Goal: Task Accomplishment & Management: Complete application form

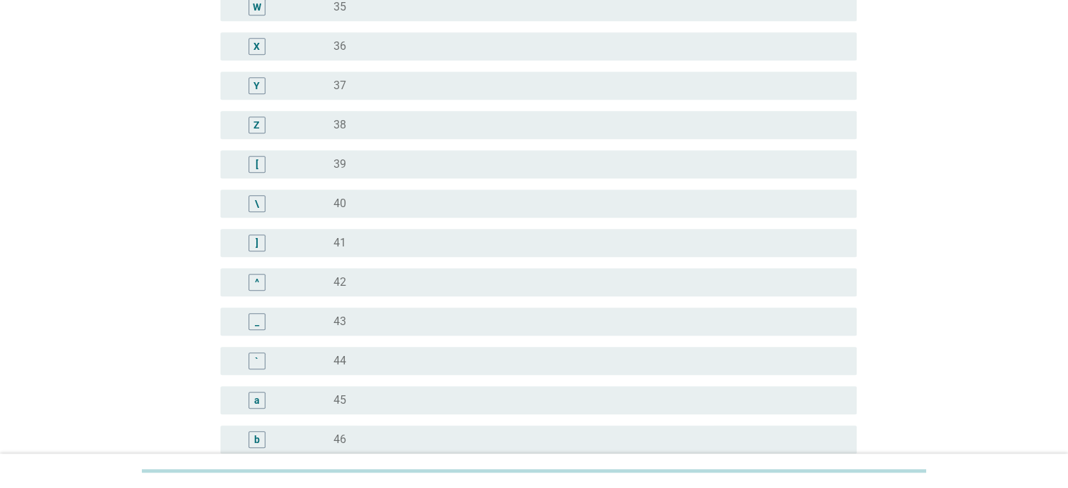
scroll to position [1053, 0]
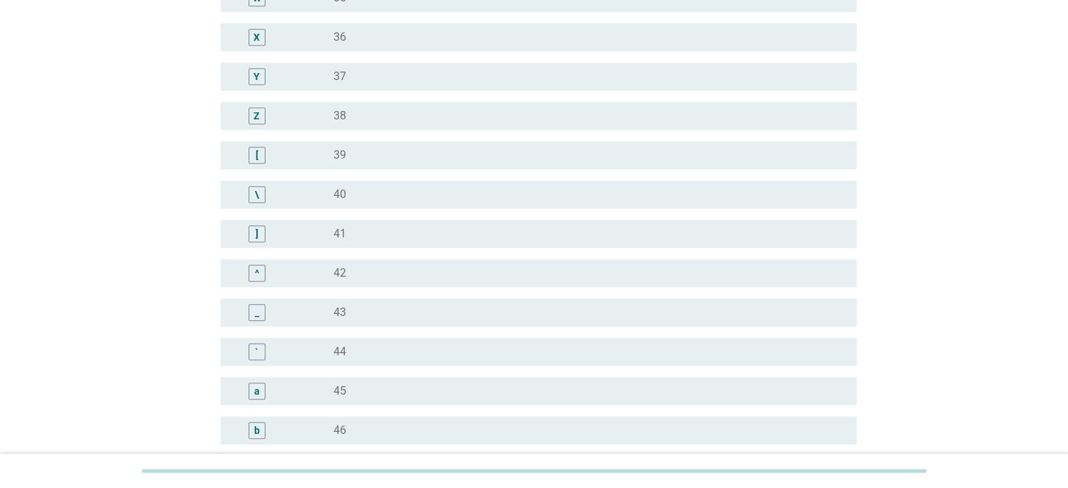
click at [341, 194] on label "40" at bounding box center [339, 194] width 13 height 14
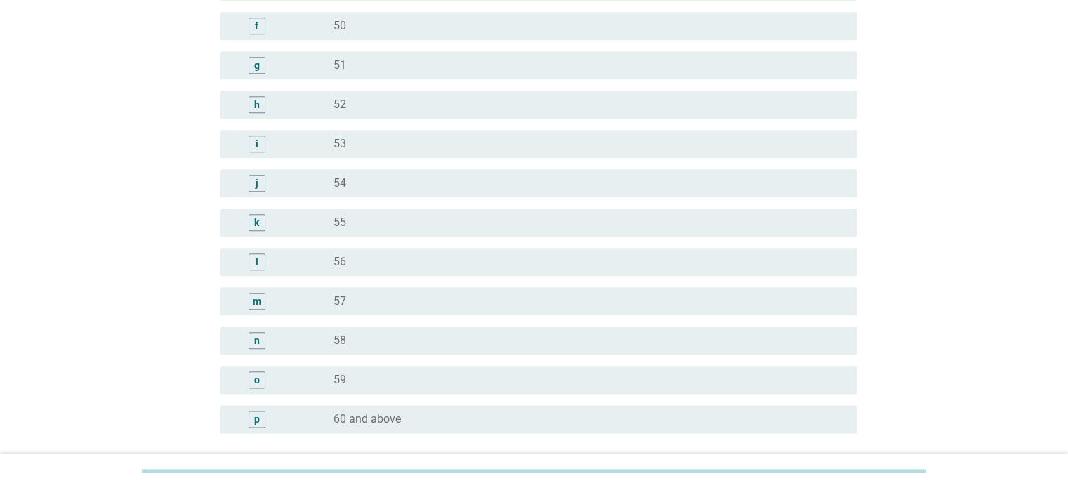
scroll to position [1740, 0]
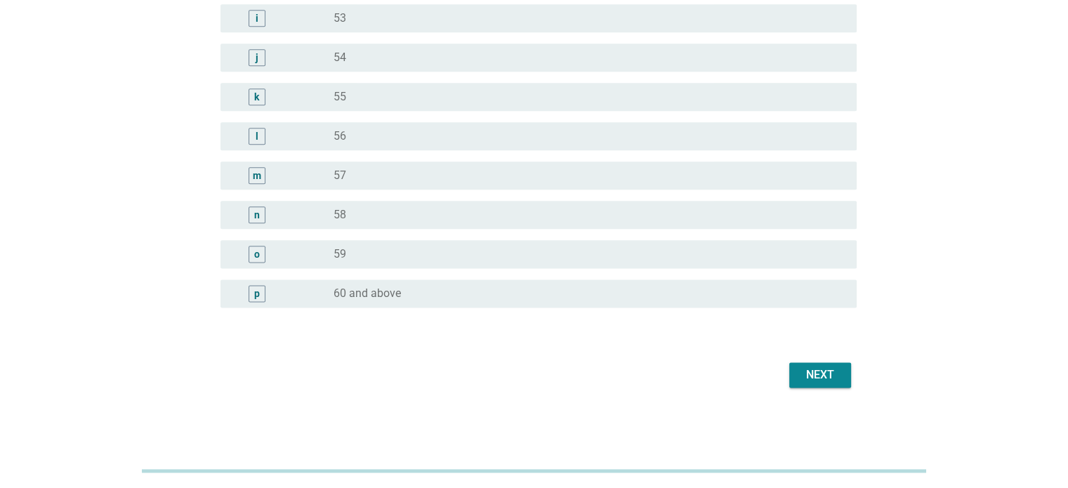
click at [836, 376] on div "Next" at bounding box center [819, 374] width 39 height 17
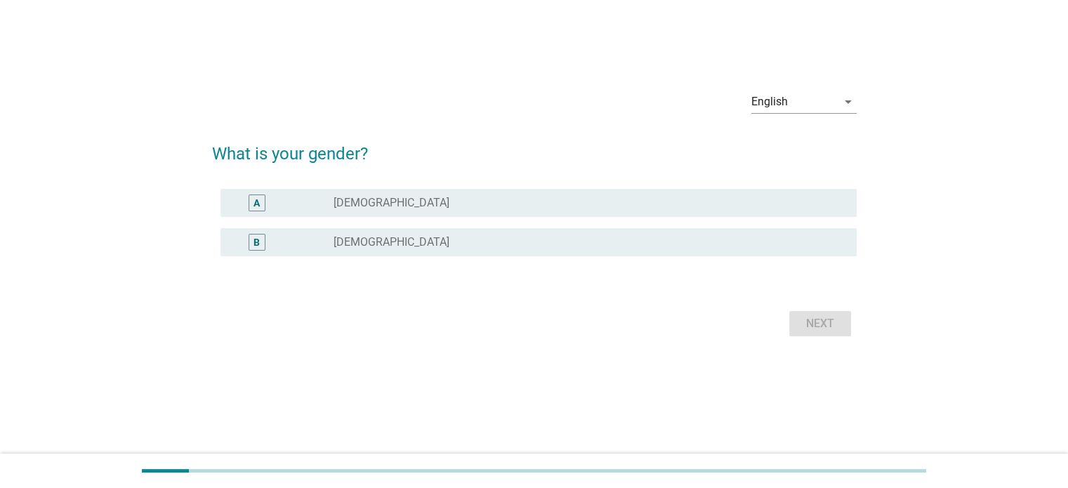
scroll to position [0, 0]
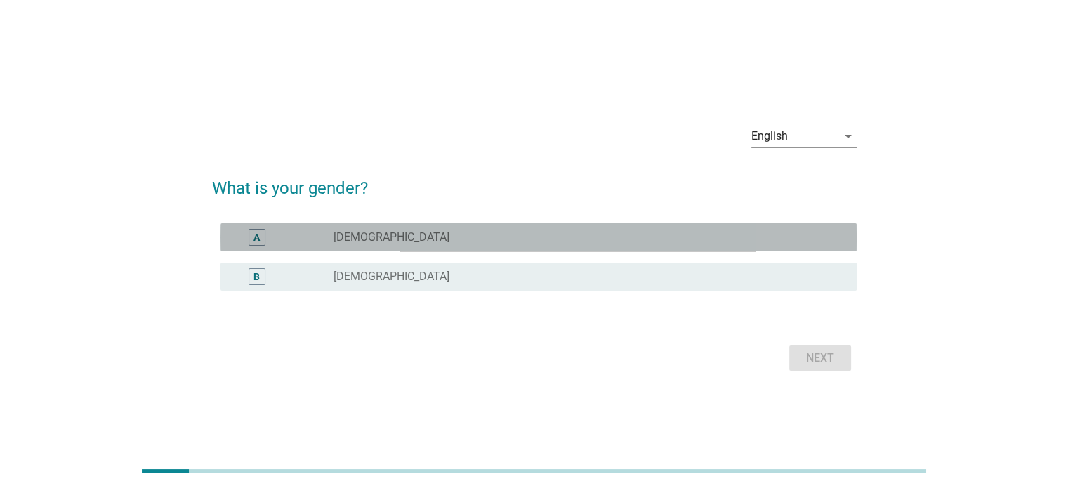
click at [598, 236] on div "radio_button_unchecked [DEMOGRAPHIC_DATA]" at bounding box center [583, 237] width 500 height 14
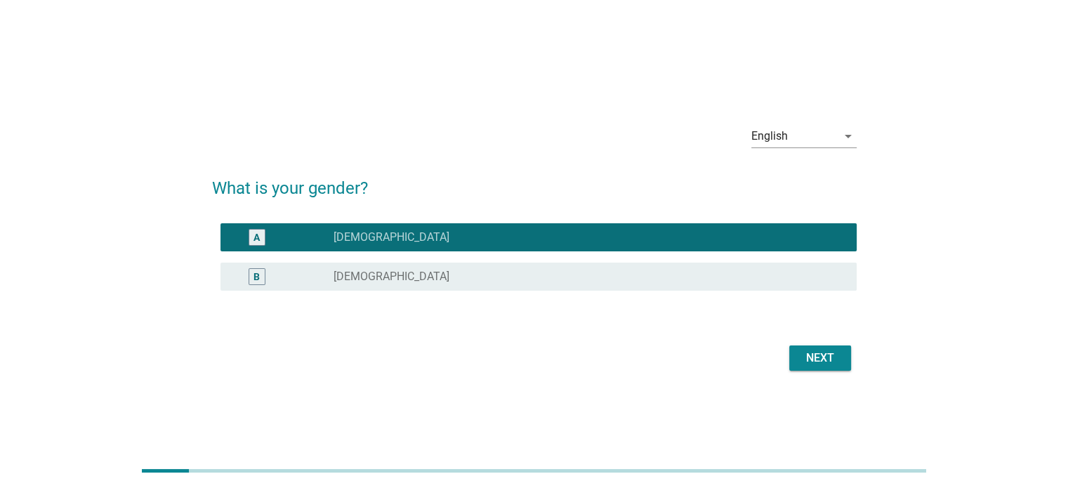
click at [845, 355] on button "Next" at bounding box center [820, 357] width 62 height 25
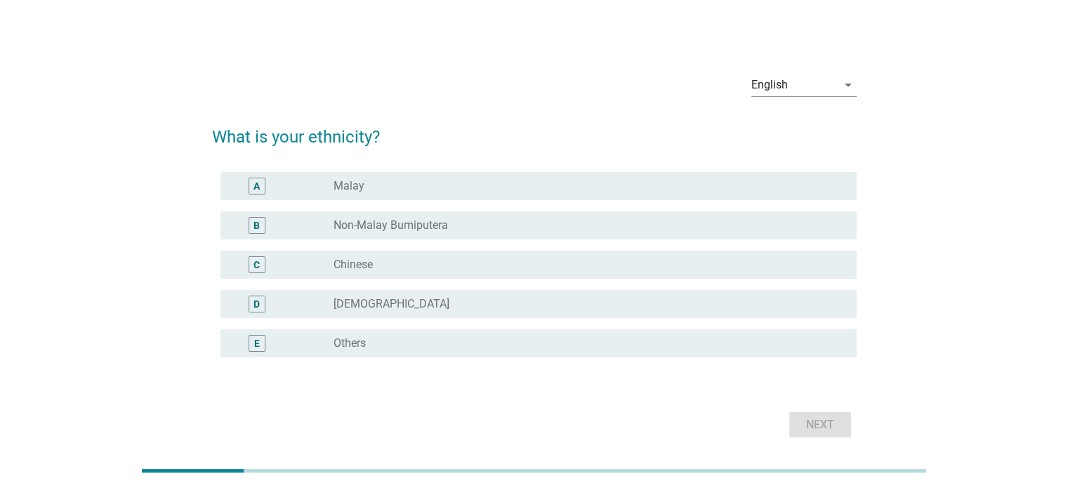
click at [390, 275] on div "C radio_button_unchecked Chinese" at bounding box center [538, 265] width 636 height 28
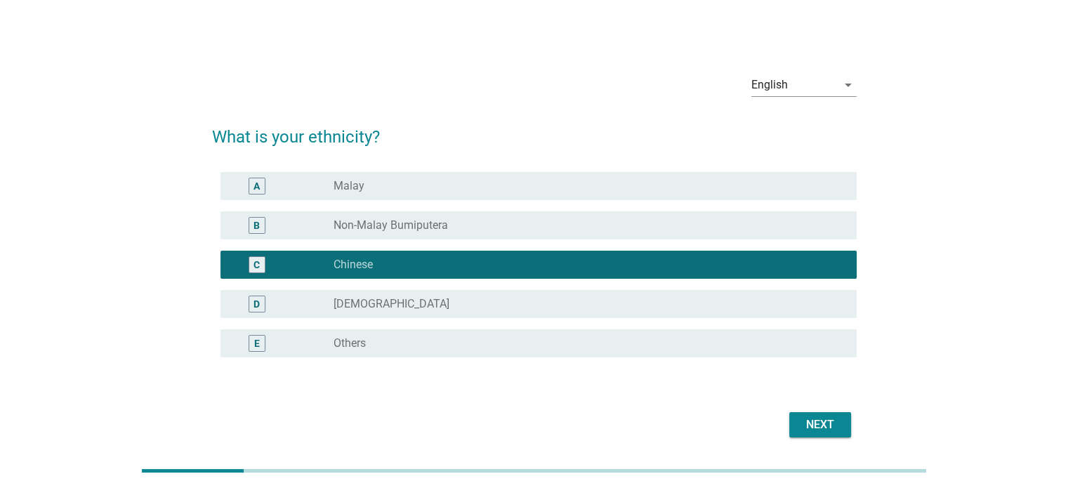
click at [833, 430] on div "Next" at bounding box center [819, 424] width 39 height 17
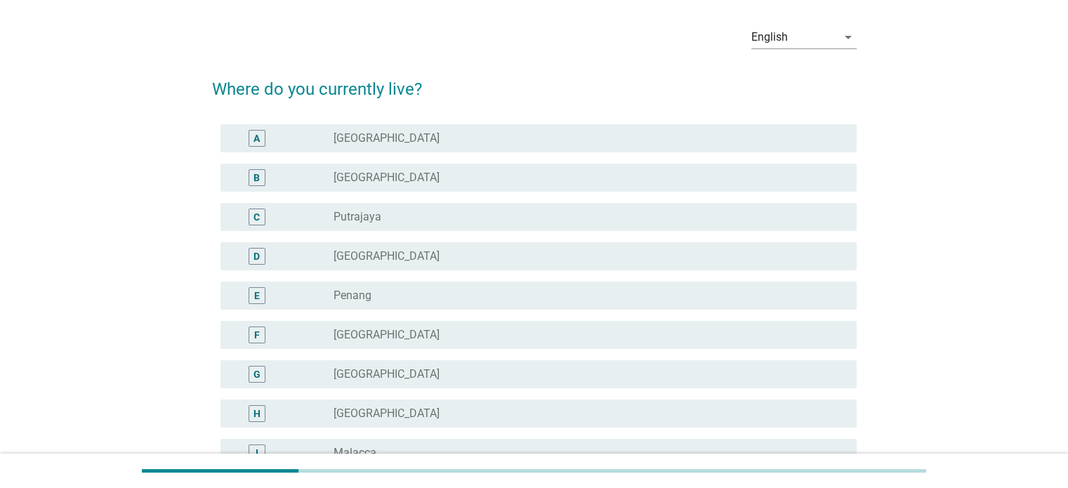
scroll to position [140, 0]
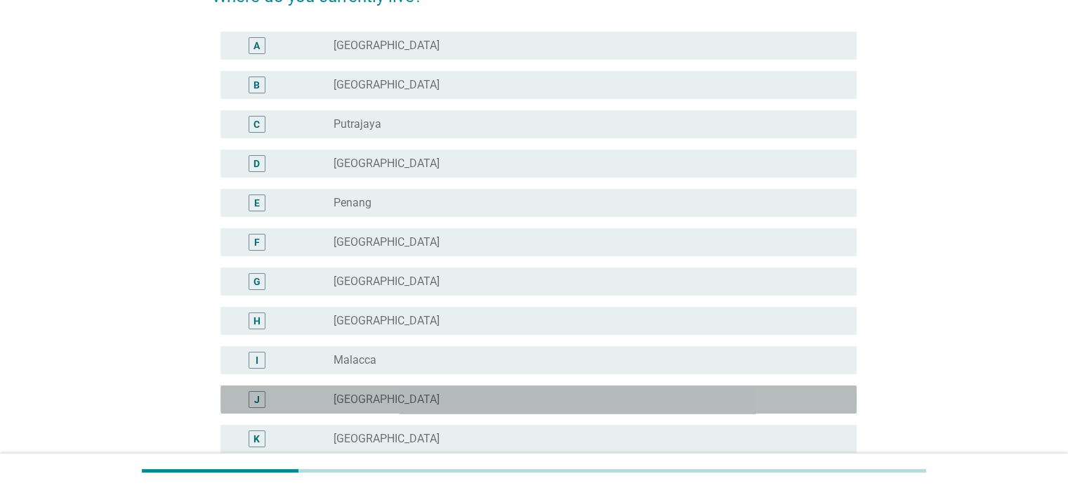
click at [404, 394] on div "radio_button_unchecked [GEOGRAPHIC_DATA]" at bounding box center [583, 399] width 500 height 14
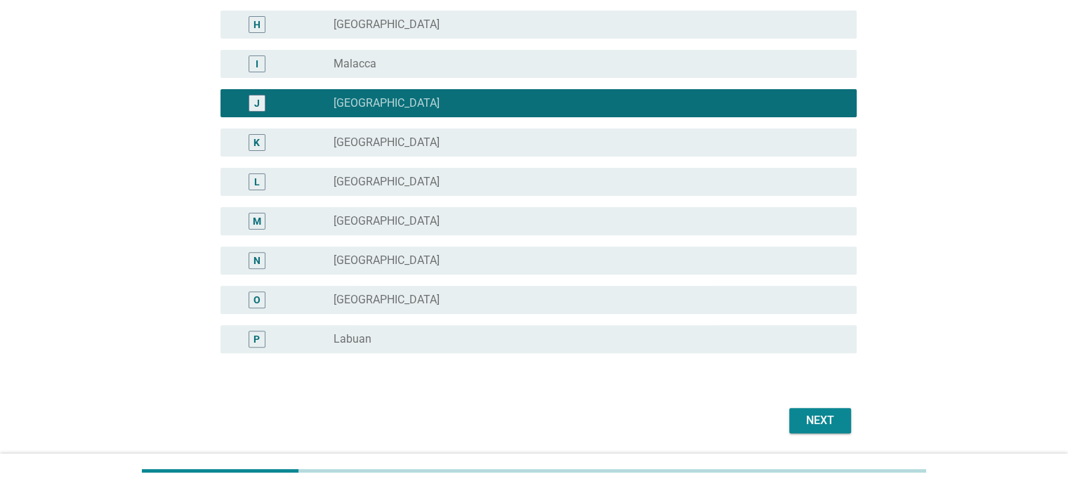
scroll to position [482, 0]
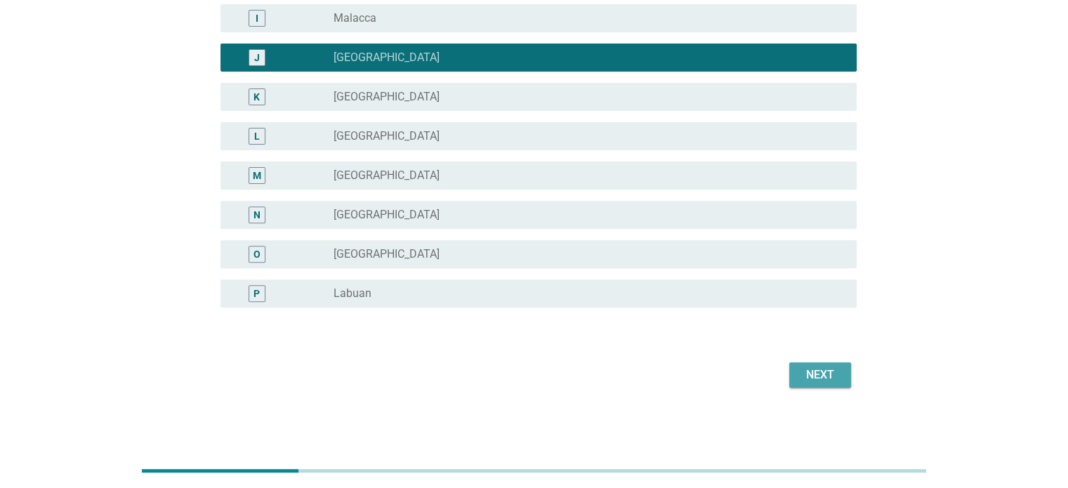
click at [837, 375] on div "Next" at bounding box center [819, 374] width 39 height 17
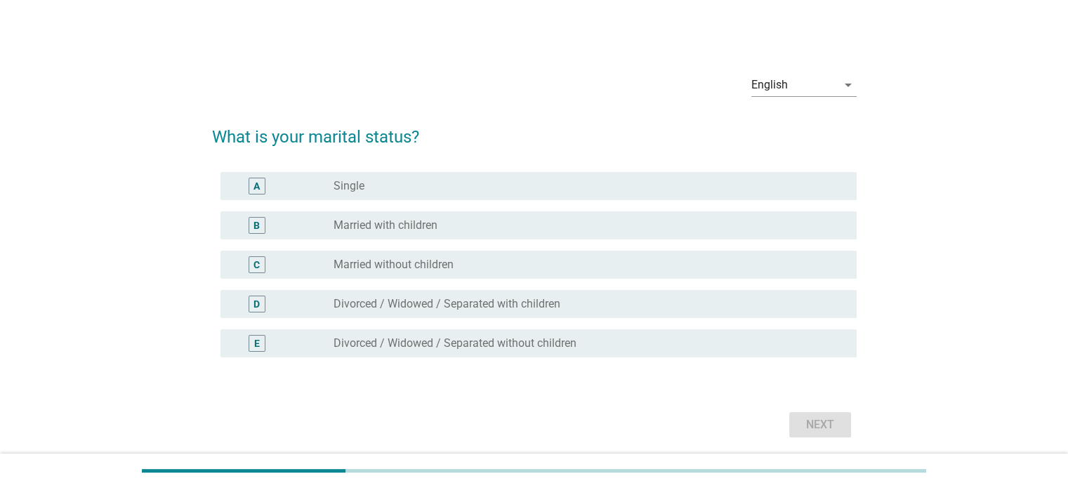
click at [552, 221] on div "radio_button_unchecked Married with children" at bounding box center [583, 225] width 500 height 14
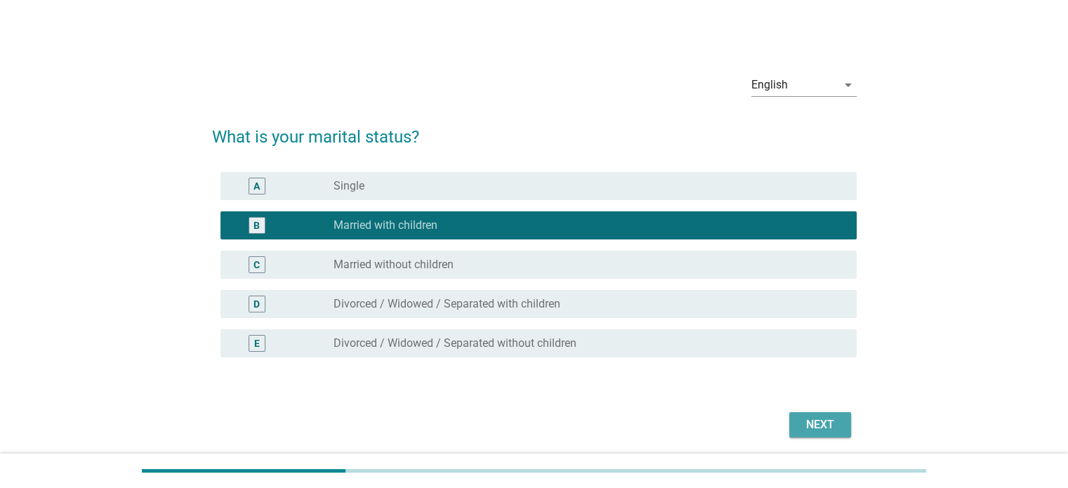
click at [826, 422] on div "Next" at bounding box center [819, 424] width 39 height 17
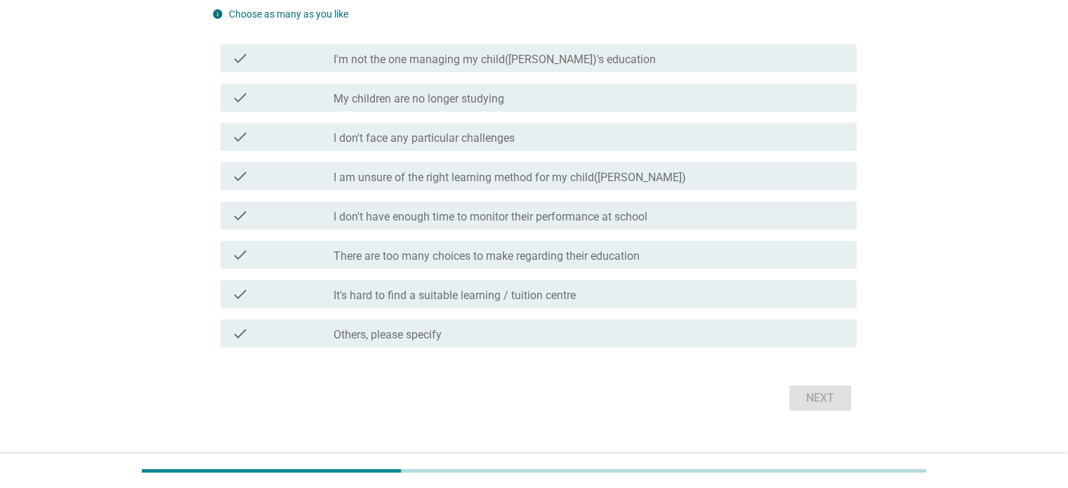
scroll to position [171, 0]
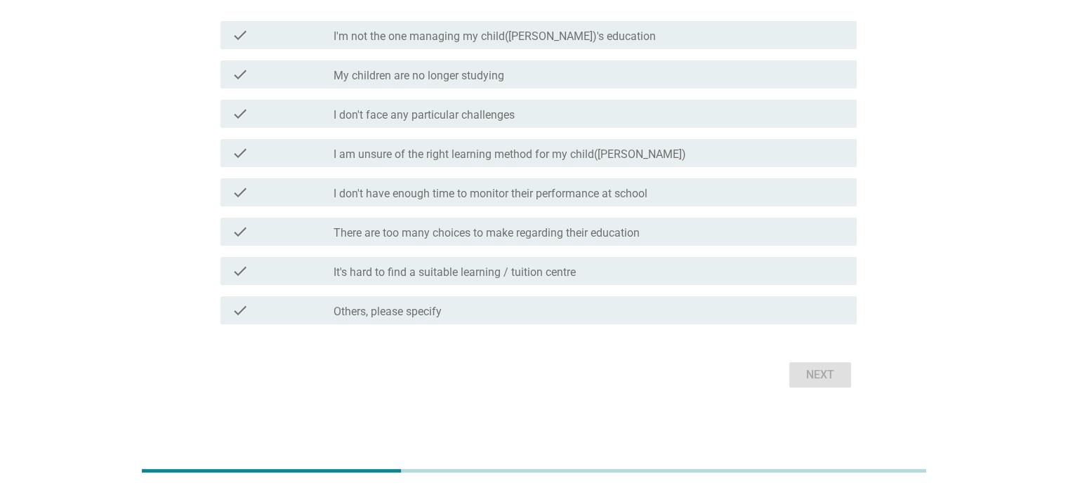
click at [506, 322] on div "check check_box_outline_blank Others, please specify" at bounding box center [538, 310] width 636 height 28
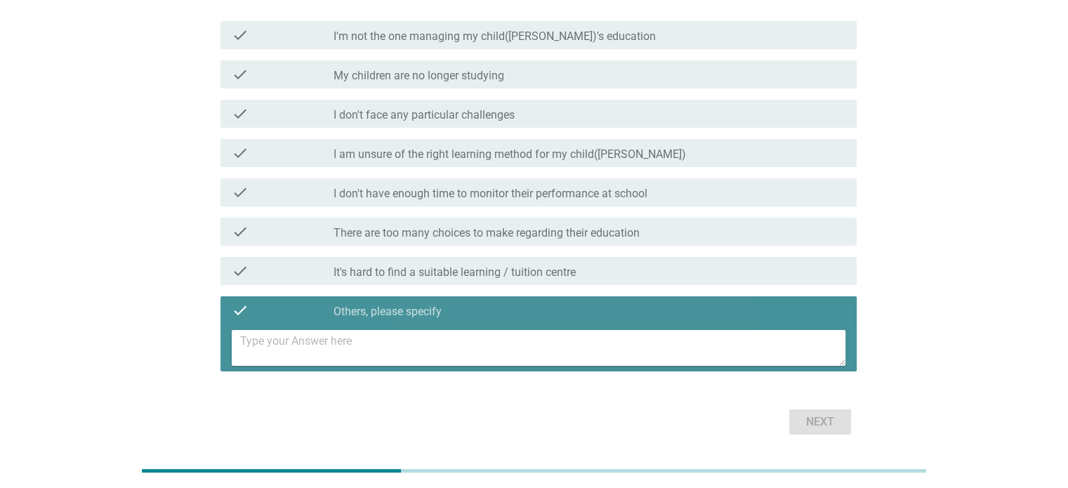
click at [517, 345] on textarea at bounding box center [542, 348] width 605 height 36
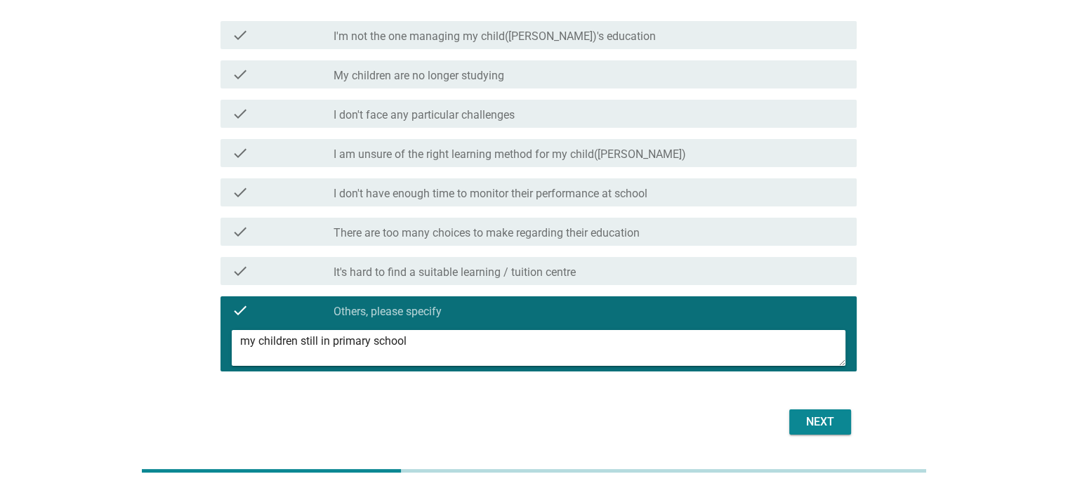
type textarea "my children still in primary school"
click at [842, 415] on button "Next" at bounding box center [820, 421] width 62 height 25
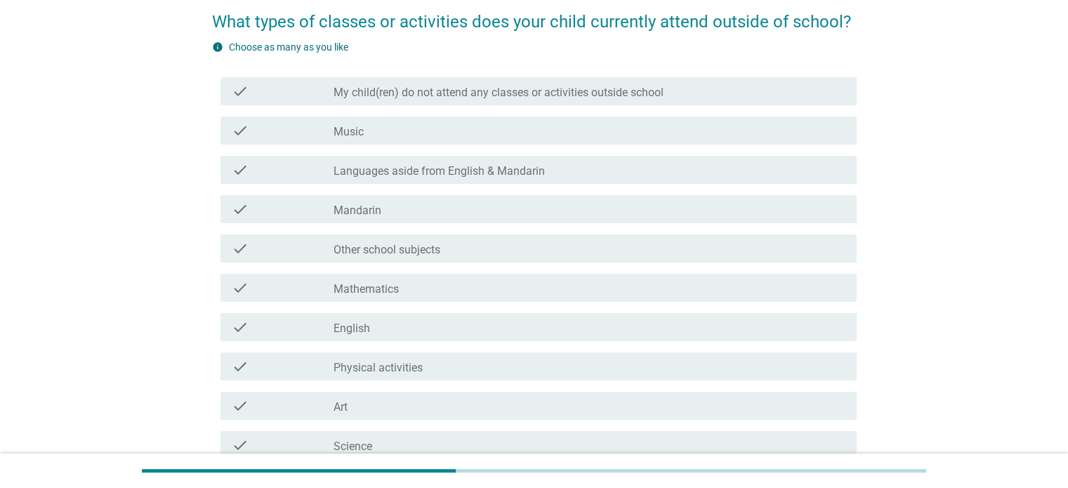
scroll to position [70, 0]
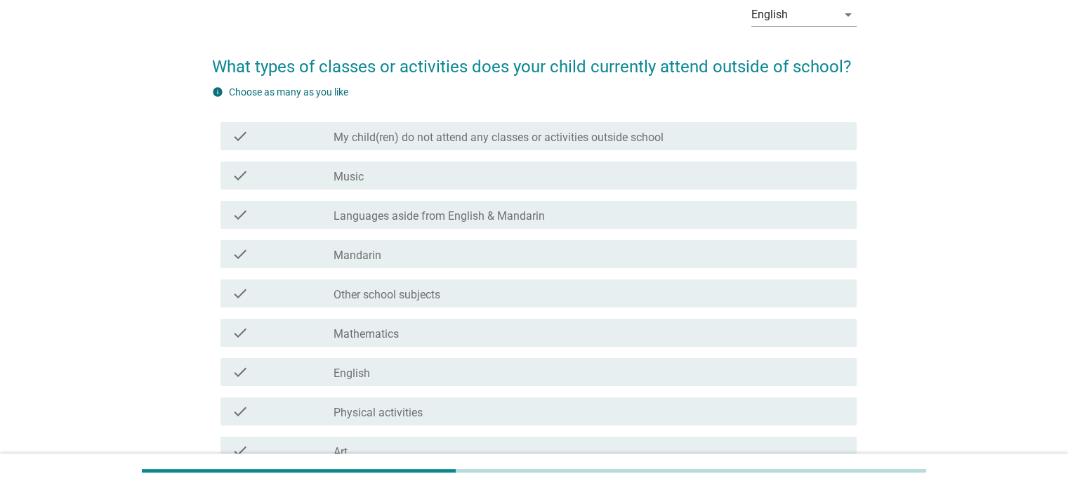
click at [556, 174] on div "check_box_outline_blank Music" at bounding box center [588, 175] width 511 height 17
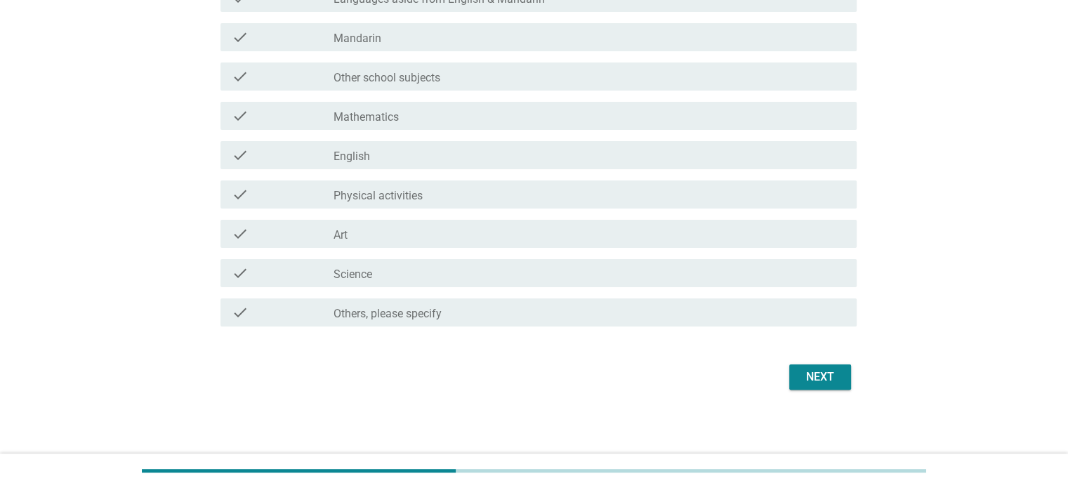
scroll to position [289, 0]
click at [501, 308] on div "check_box Others, please specify" at bounding box center [588, 310] width 511 height 17
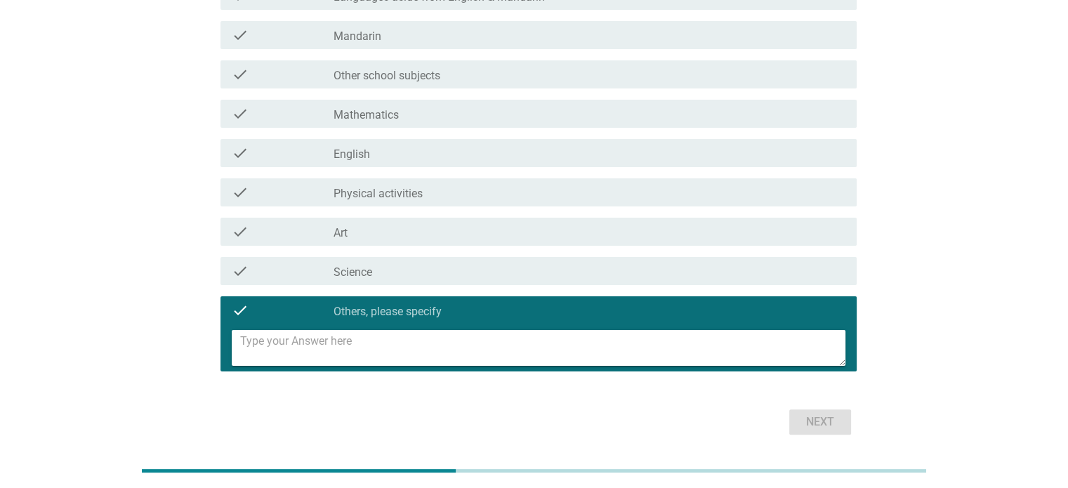
click at [541, 355] on textarea at bounding box center [542, 348] width 605 height 36
type textarea "badminton"
click at [809, 442] on div "English arrow_drop_down What types of classes or activities does your child cur…" at bounding box center [534, 106] width 667 height 688
click at [814, 436] on div "Next" at bounding box center [534, 422] width 644 height 34
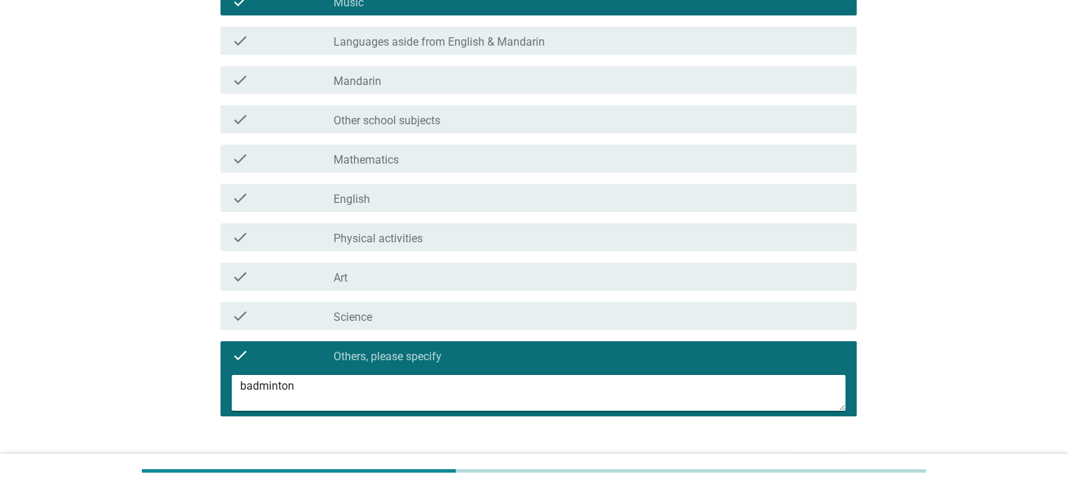
scroll to position [149, 0]
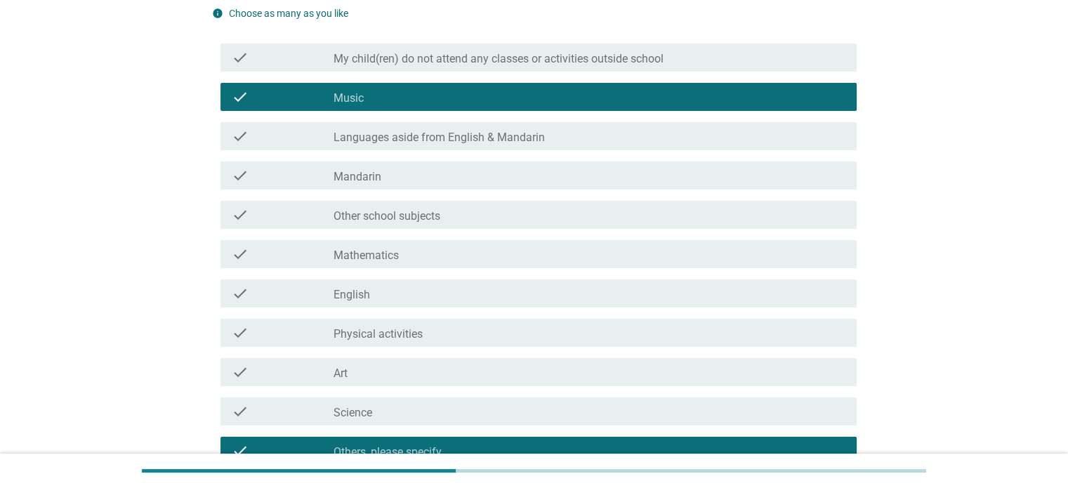
click at [476, 212] on div "check_box_outline_blank Other school subjects" at bounding box center [588, 214] width 511 height 17
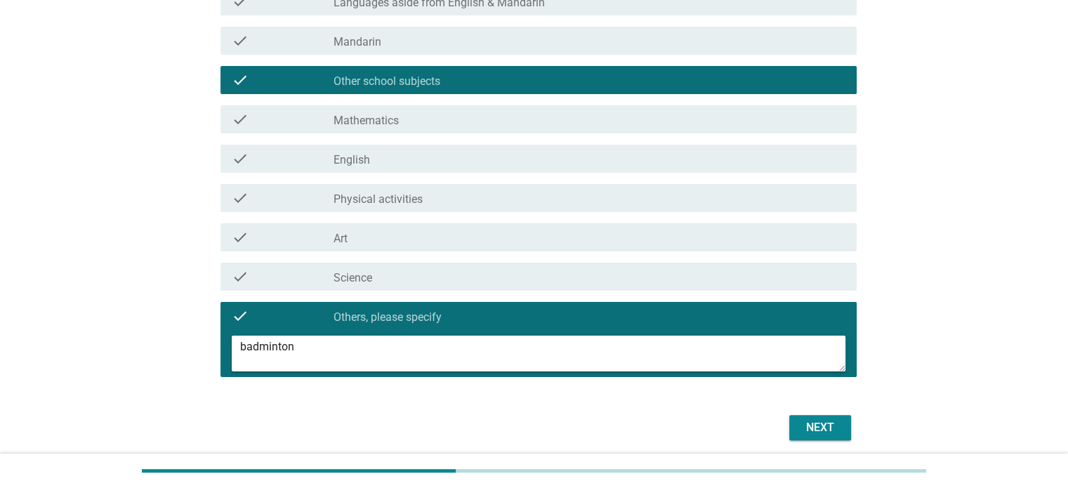
scroll to position [289, 0]
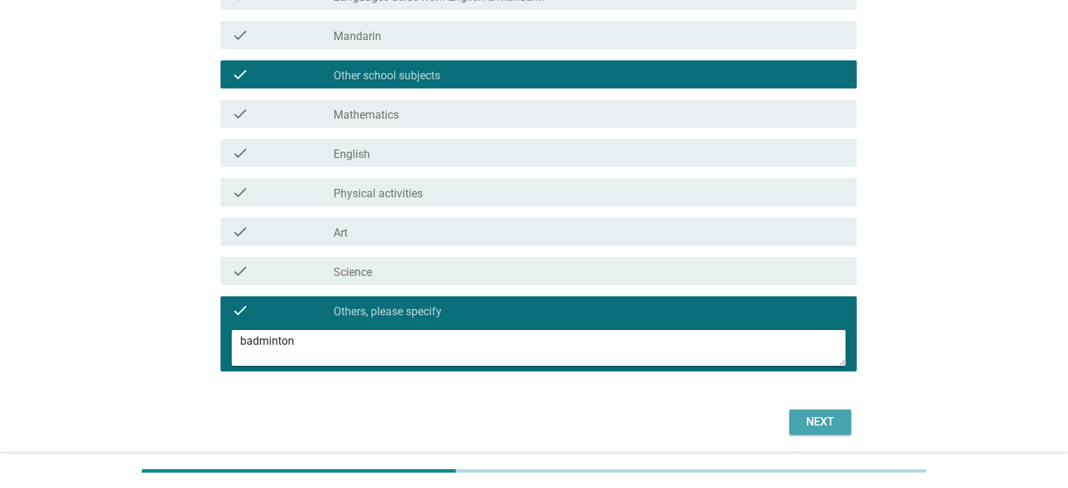
click at [815, 427] on div "Next" at bounding box center [819, 422] width 39 height 17
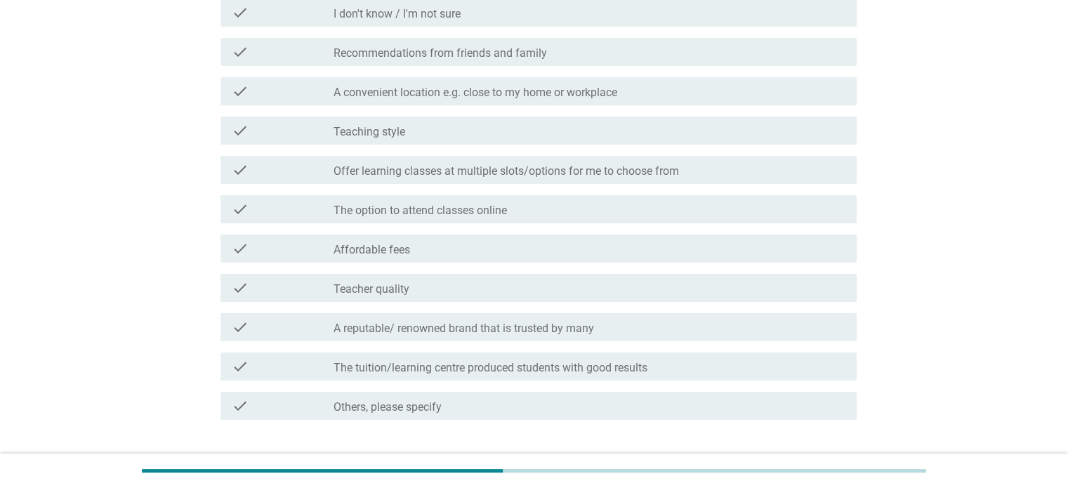
scroll to position [211, 0]
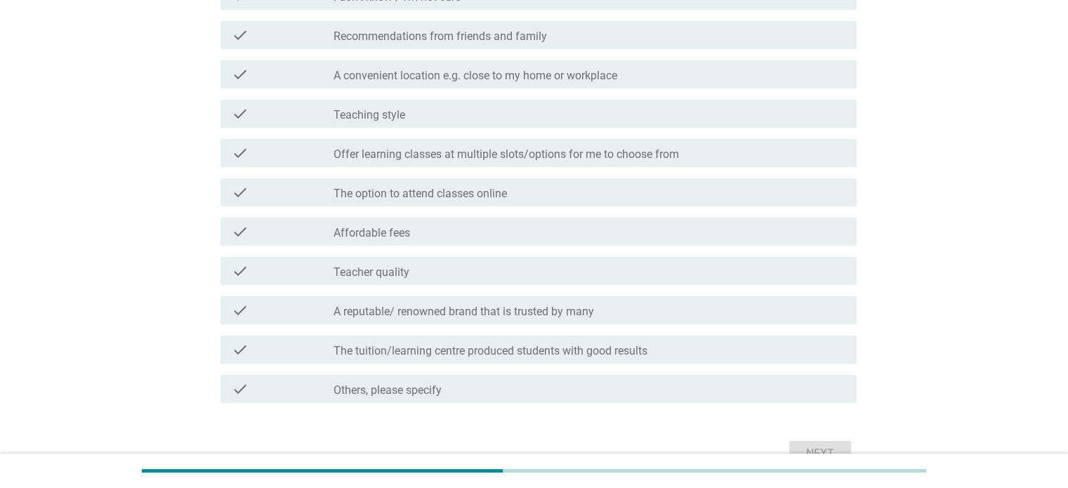
click at [470, 232] on div "check_box_outline_blank Affordable fees" at bounding box center [588, 231] width 511 height 17
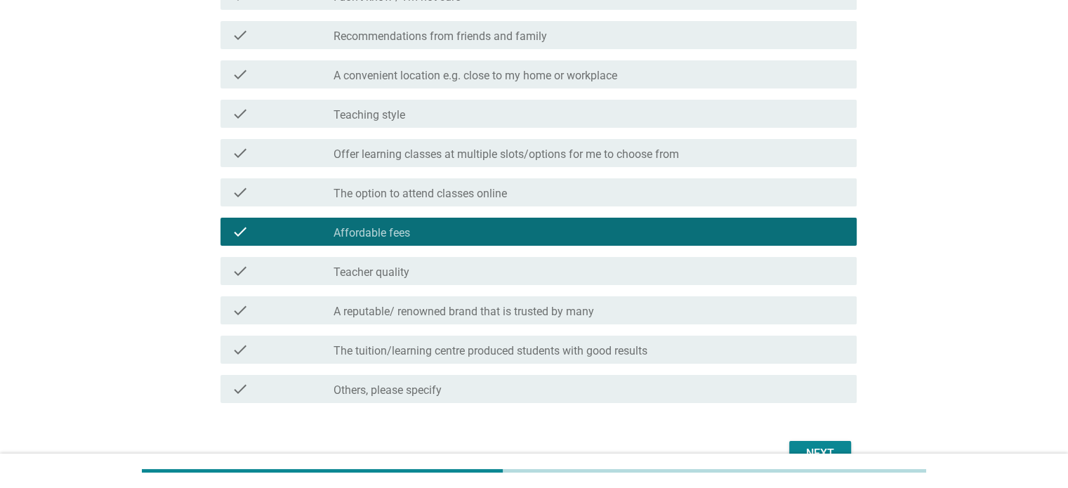
click at [471, 277] on div "check_box_outline_blank Teacher quality" at bounding box center [588, 271] width 511 height 17
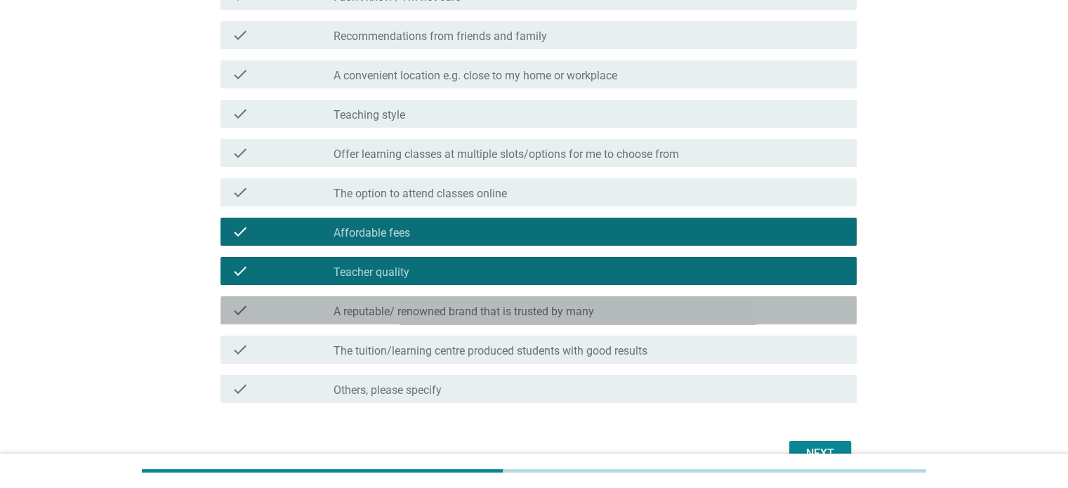
click at [489, 315] on label "A reputable/ renowned brand that is trusted by many" at bounding box center [463, 312] width 260 height 14
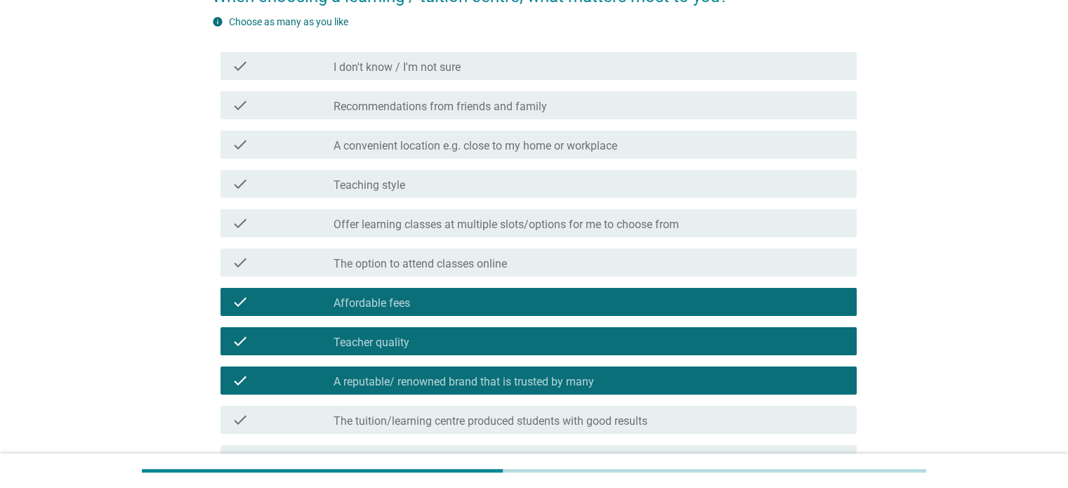
scroll to position [281, 0]
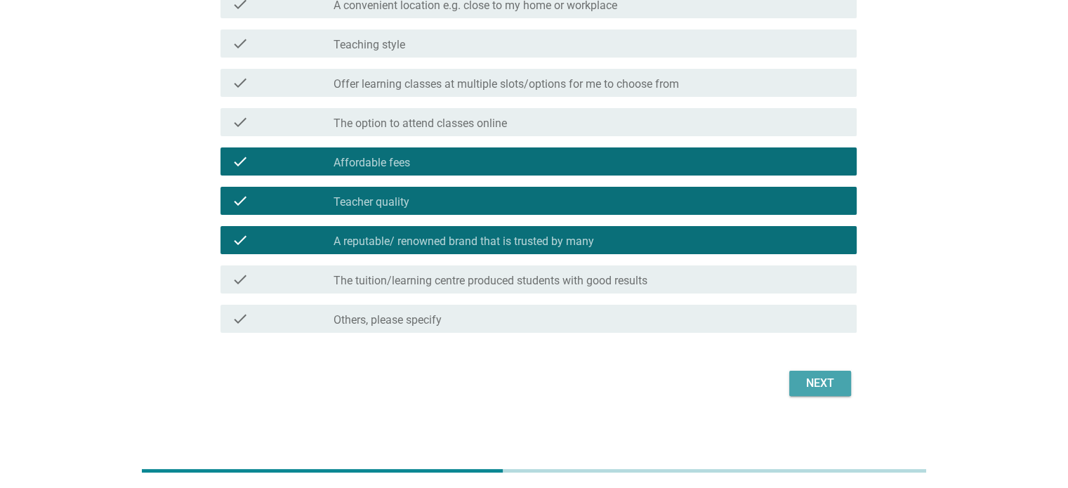
click at [823, 378] on div "Next" at bounding box center [819, 383] width 39 height 17
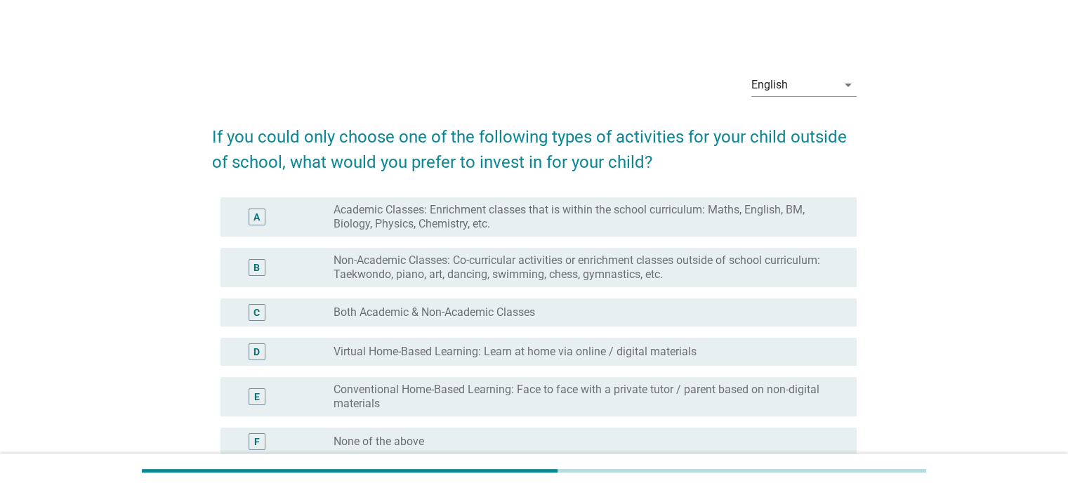
click at [566, 214] on label "Academic Classes: Enrichment classes that is within the school curriculum: Math…" at bounding box center [583, 217] width 500 height 28
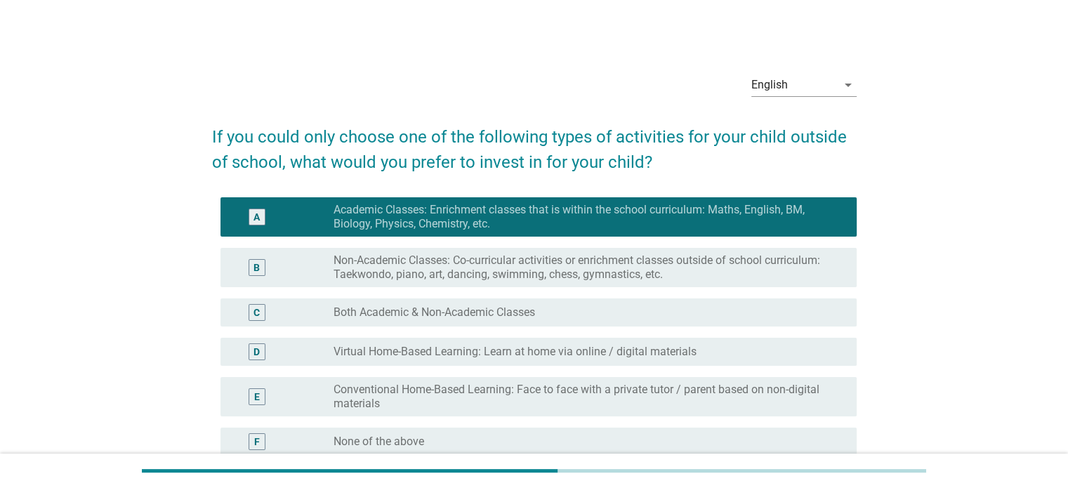
click at [565, 280] on label "Non-Academic Classes: Co-curricular activities or enrichment classes outside of…" at bounding box center [583, 267] width 500 height 28
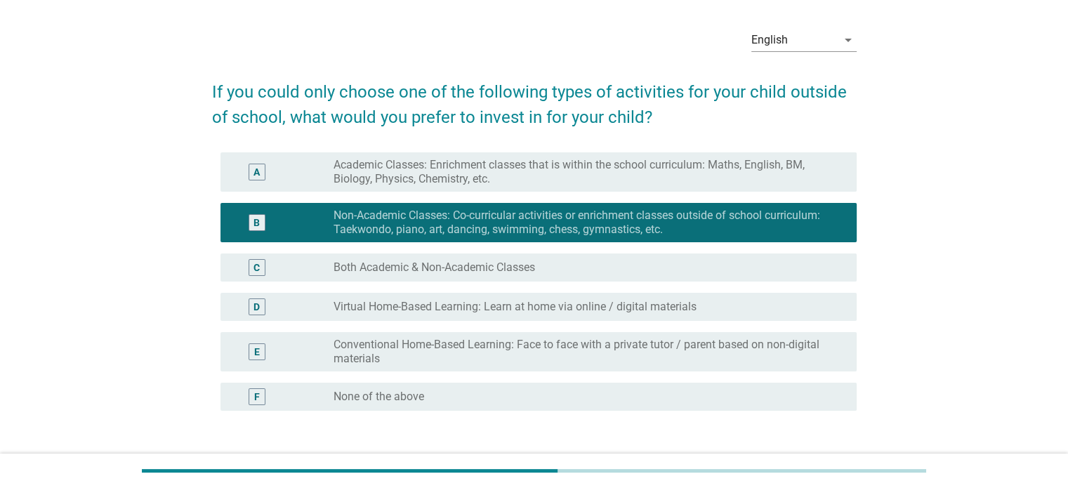
scroll to position [70, 0]
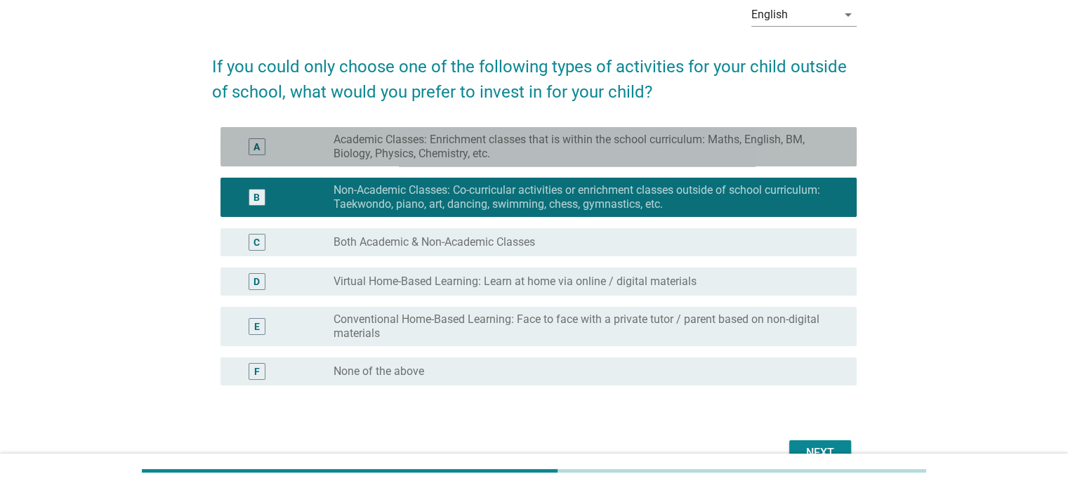
click at [517, 157] on label "Academic Classes: Enrichment classes that is within the school curriculum: Math…" at bounding box center [583, 147] width 500 height 28
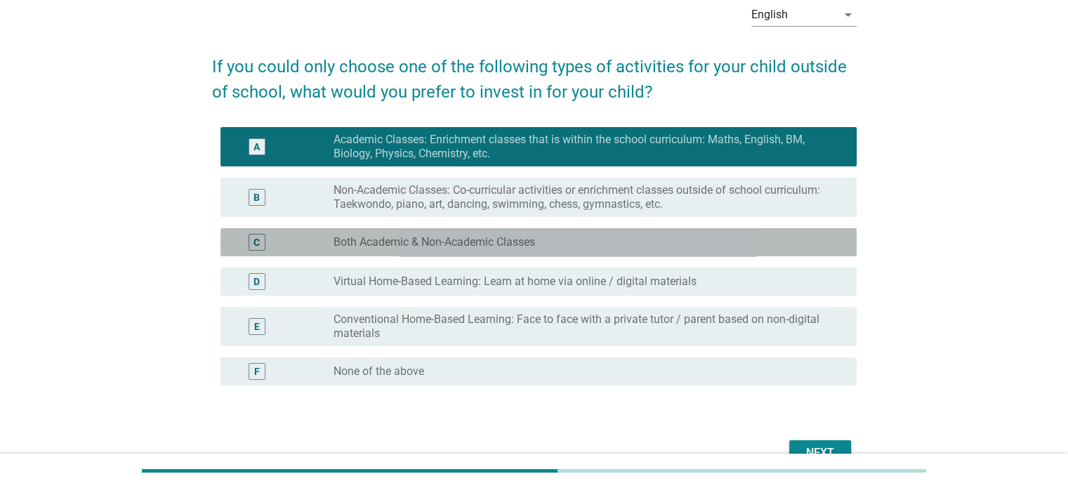
click at [517, 251] on div "C radio_button_unchecked Both Academic & Non-Academic Classes" at bounding box center [538, 242] width 636 height 28
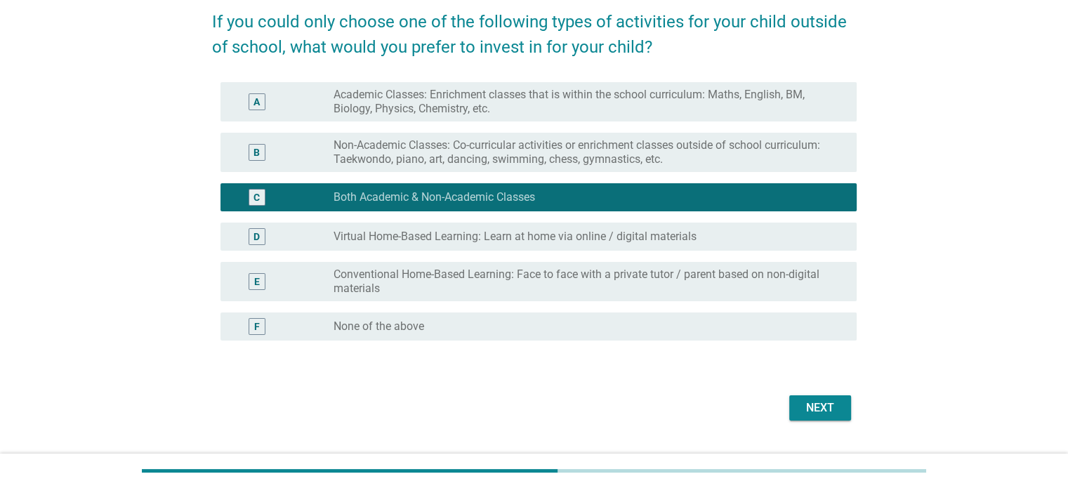
scroll to position [140, 0]
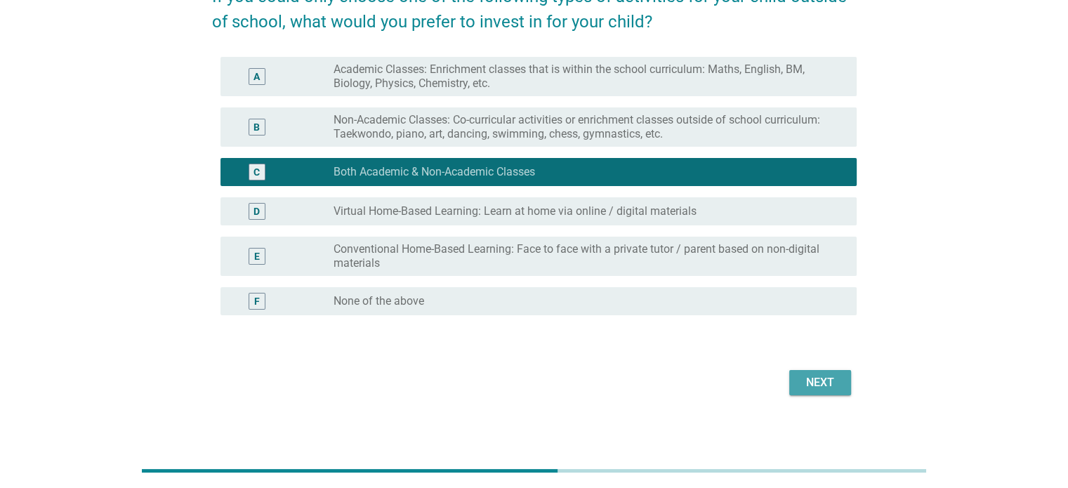
click at [807, 384] on div "Next" at bounding box center [819, 382] width 39 height 17
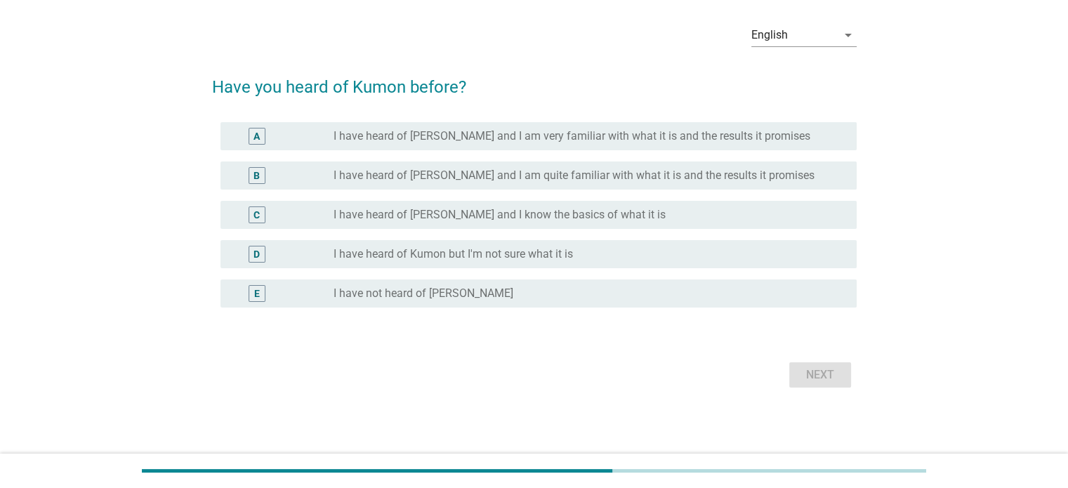
scroll to position [0, 0]
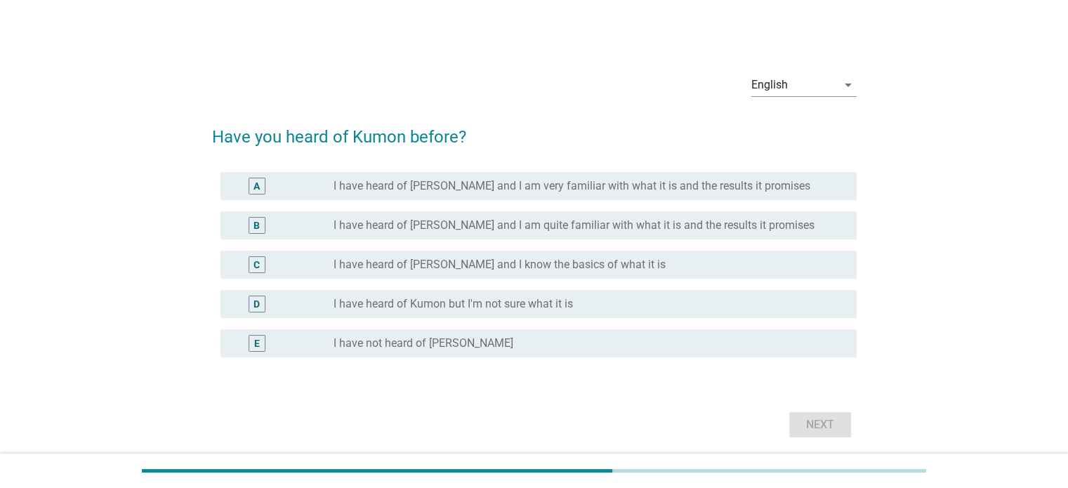
click at [623, 308] on div "radio_button_unchecked I have heard of Kumon but I'm not sure what it is" at bounding box center [583, 304] width 500 height 14
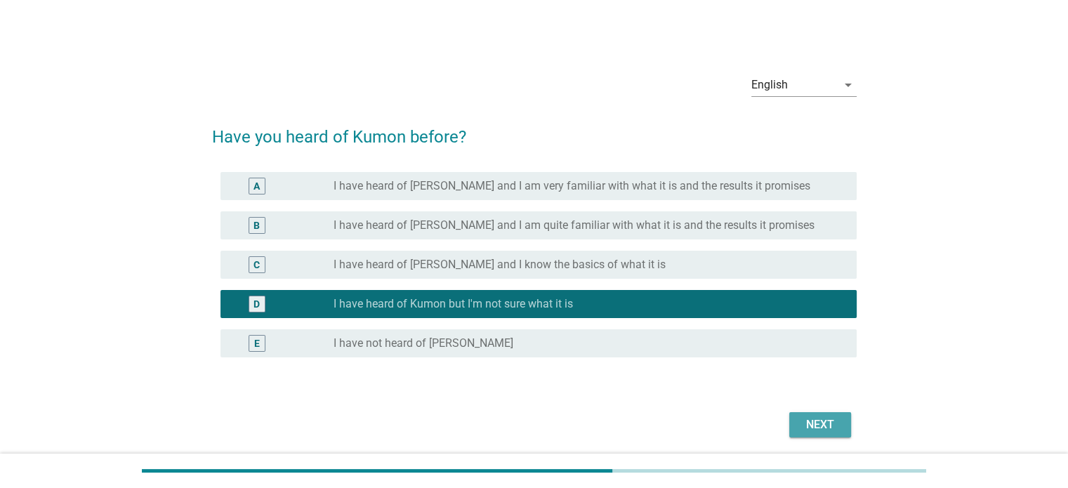
click at [837, 418] on div "Next" at bounding box center [819, 424] width 39 height 17
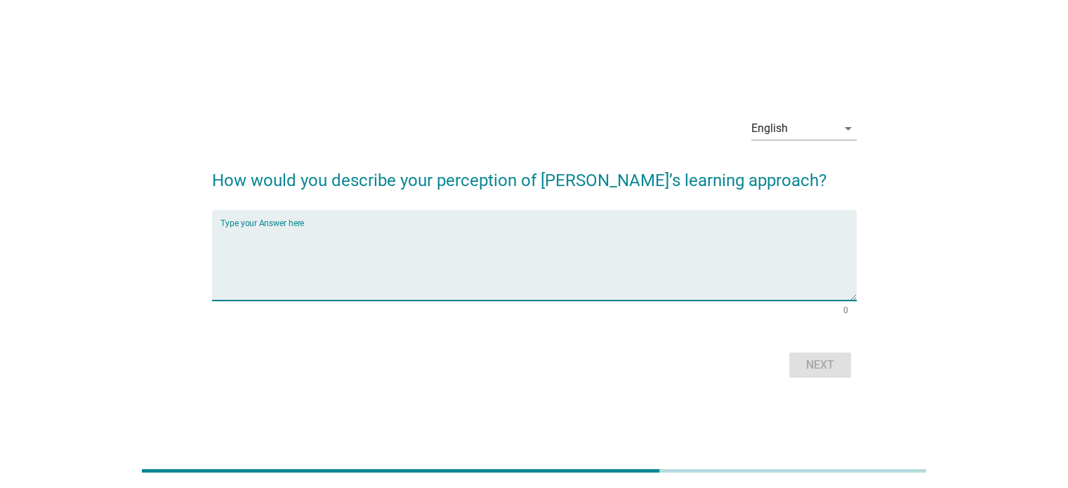
click at [503, 258] on textarea "Type your Answer here" at bounding box center [538, 264] width 636 height 74
type textarea "not tuition centre and is not academic"
click at [833, 364] on div "Next" at bounding box center [819, 365] width 39 height 17
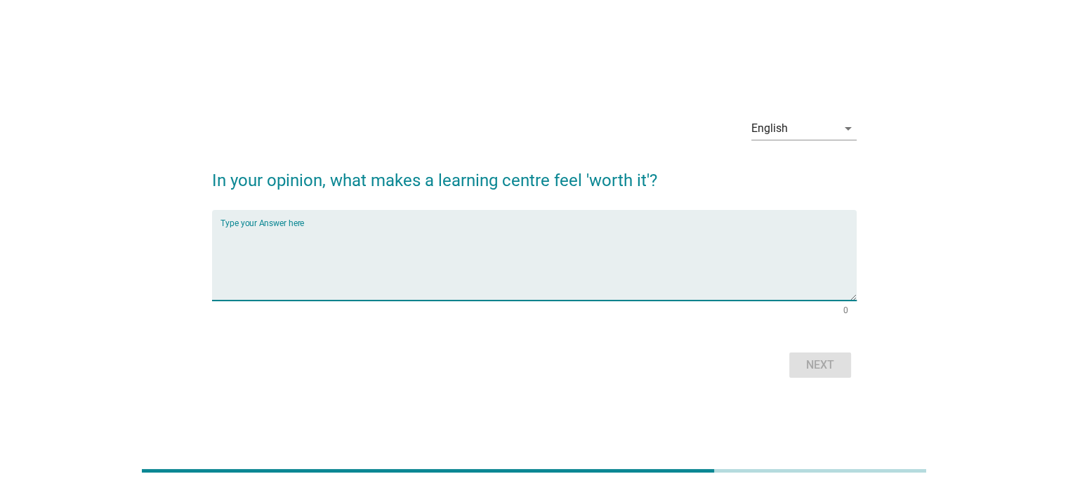
click at [611, 260] on textarea "Type your Answer here" at bounding box center [538, 264] width 636 height 74
type textarea "my children is happy with it"
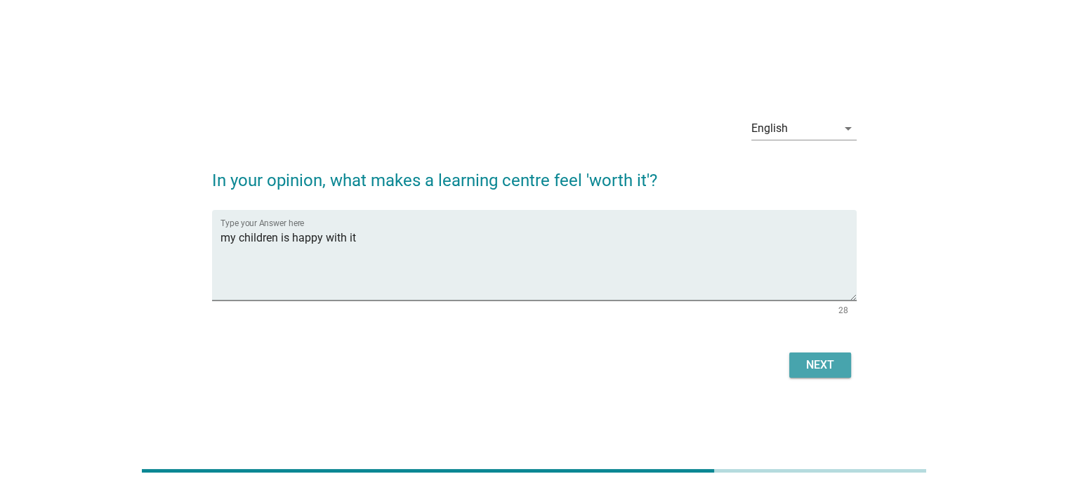
click at [816, 362] on div "Next" at bounding box center [819, 365] width 39 height 17
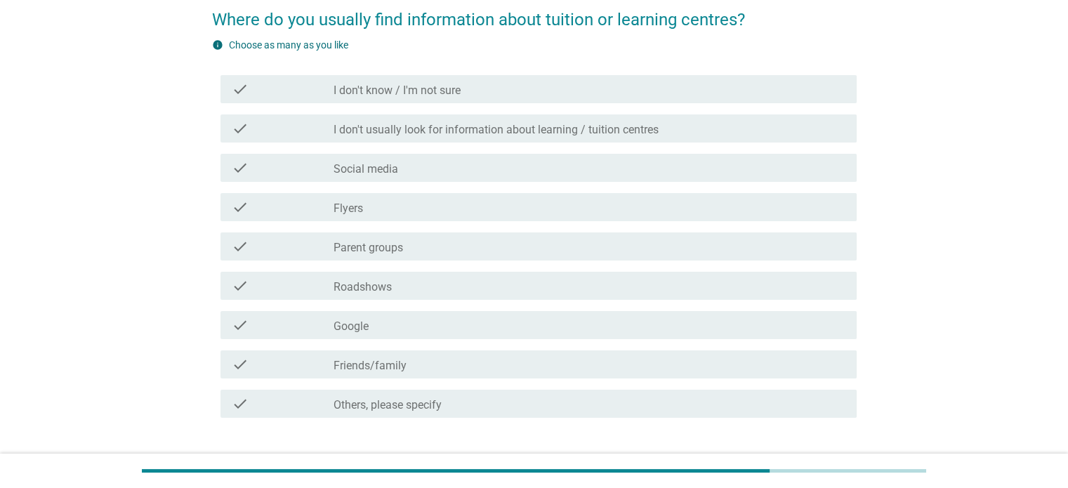
scroll to position [140, 0]
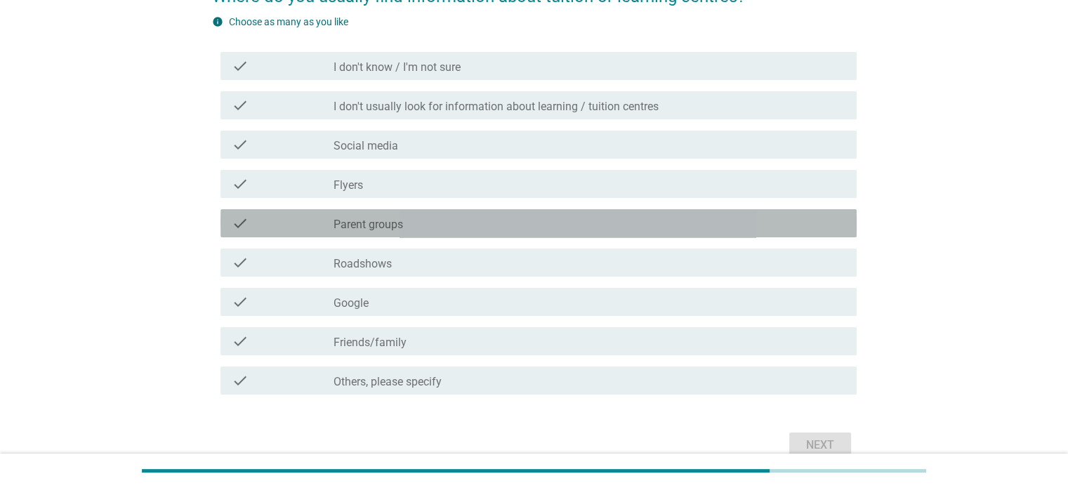
click at [584, 230] on div "check_box_outline_blank Parent groups" at bounding box center [588, 223] width 511 height 17
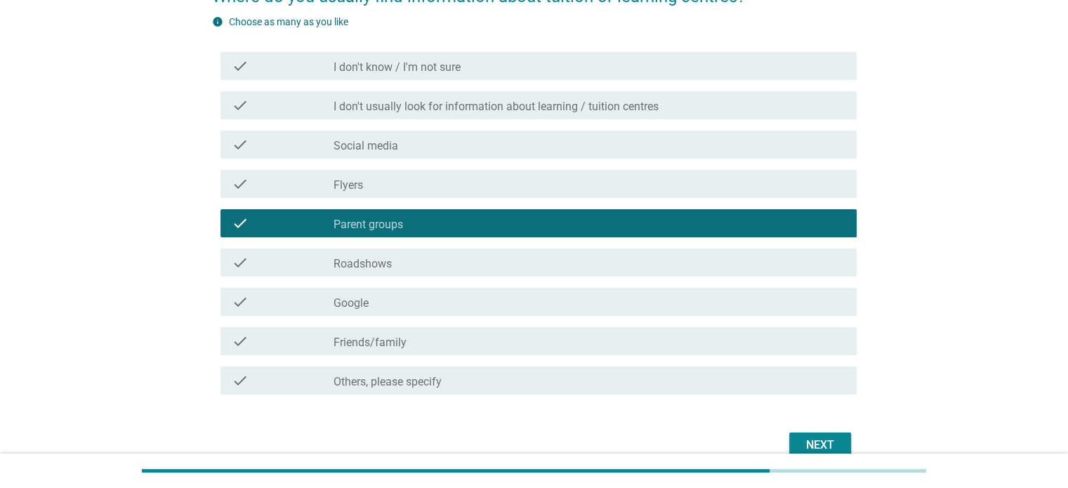
click at [544, 128] on div "check check_box_outline_blank Social media" at bounding box center [534, 144] width 644 height 39
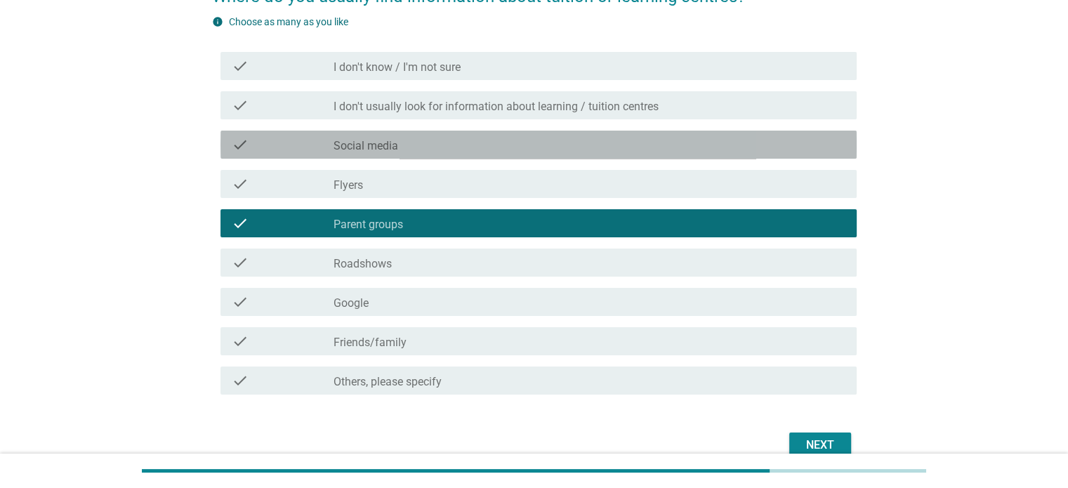
click at [545, 140] on div "check_box_outline_blank Social media" at bounding box center [588, 144] width 511 height 17
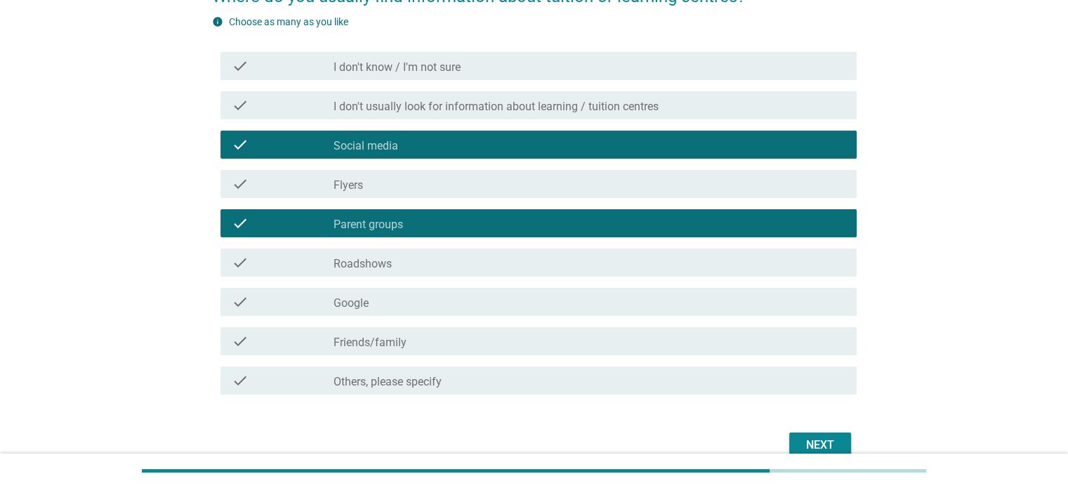
scroll to position [211, 0]
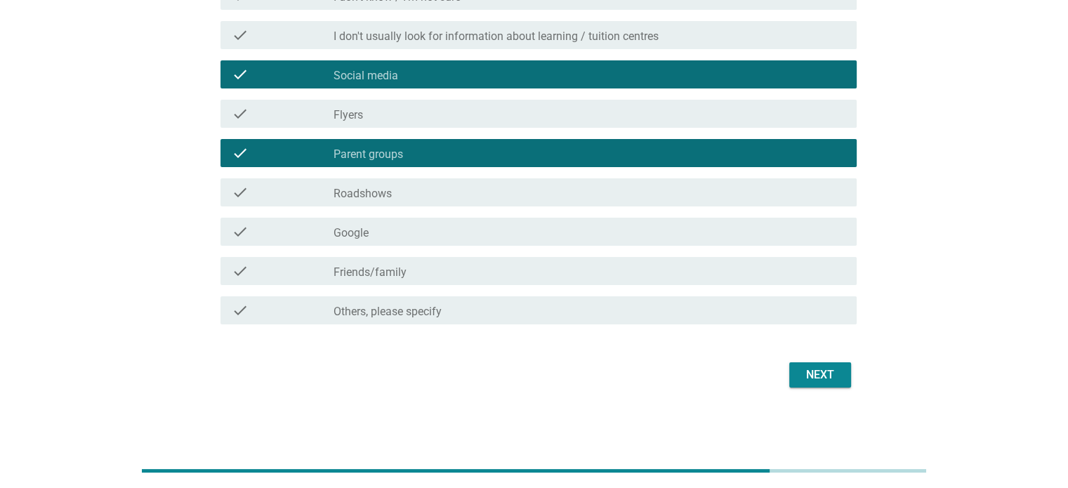
click at [420, 105] on div "check_box_outline_blank Flyers" at bounding box center [588, 113] width 511 height 17
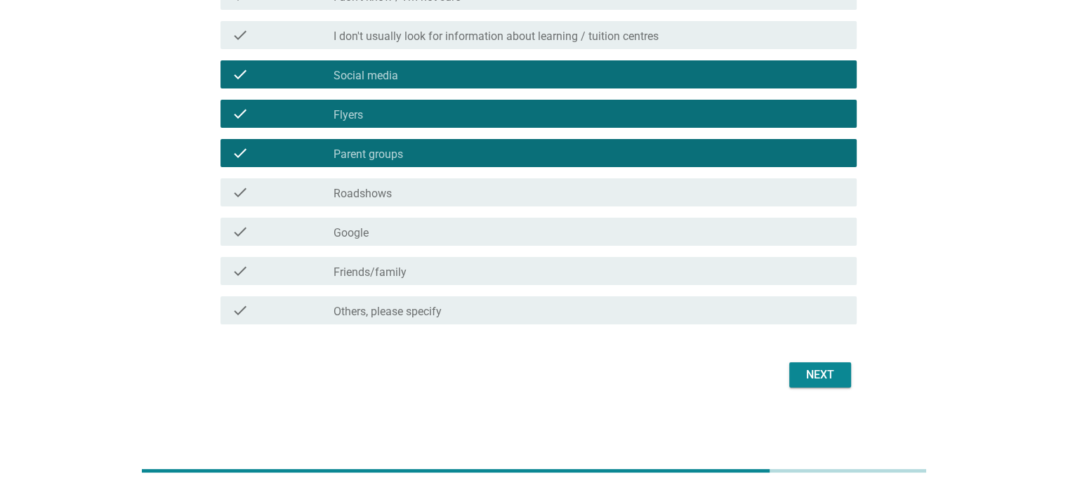
click at [817, 386] on button "Next" at bounding box center [820, 374] width 62 height 25
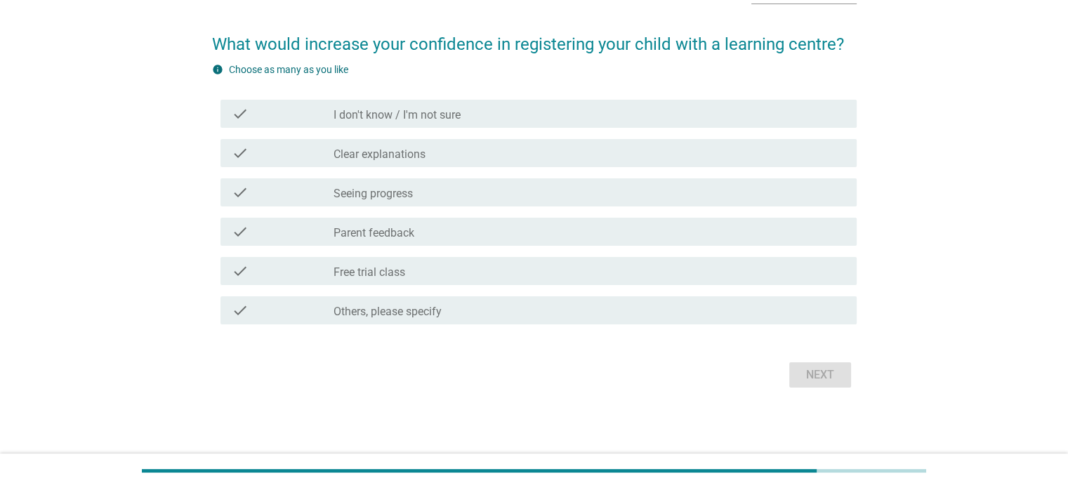
scroll to position [0, 0]
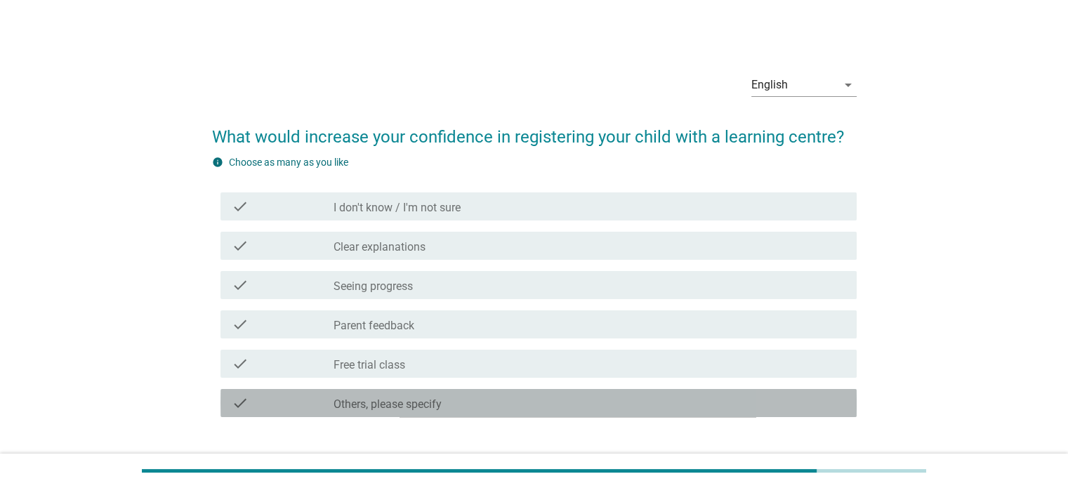
click at [453, 398] on div "check_box Others, please specify" at bounding box center [588, 403] width 511 height 17
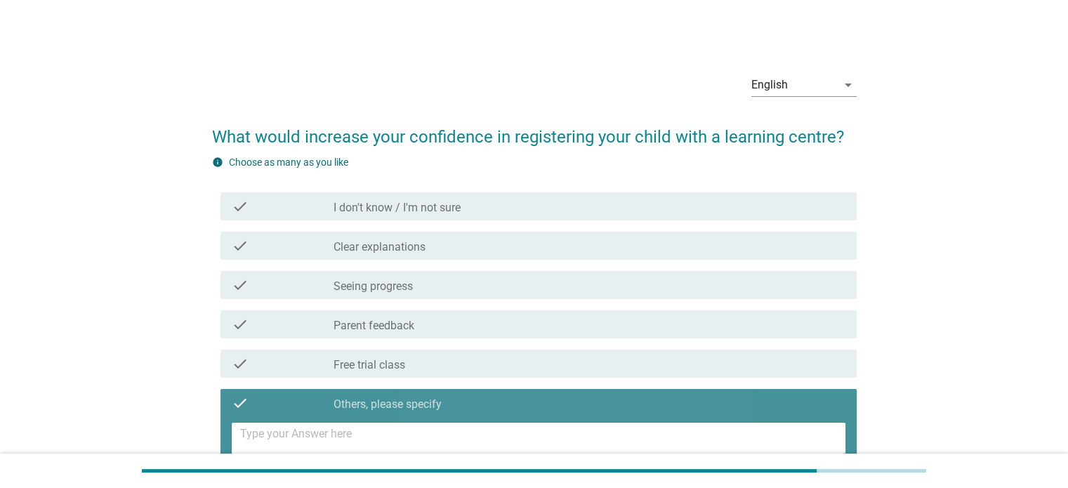
click at [467, 430] on textarea at bounding box center [542, 441] width 605 height 36
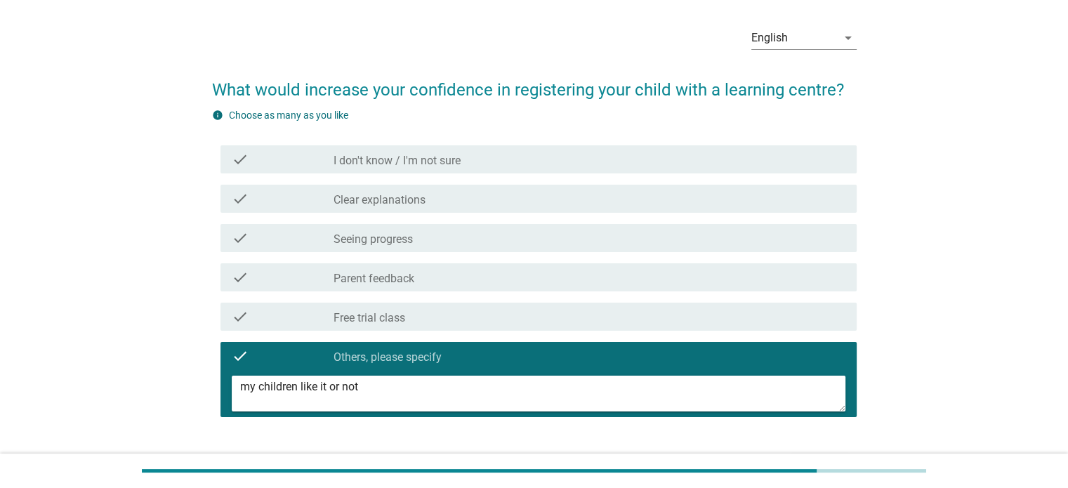
scroll to position [140, 0]
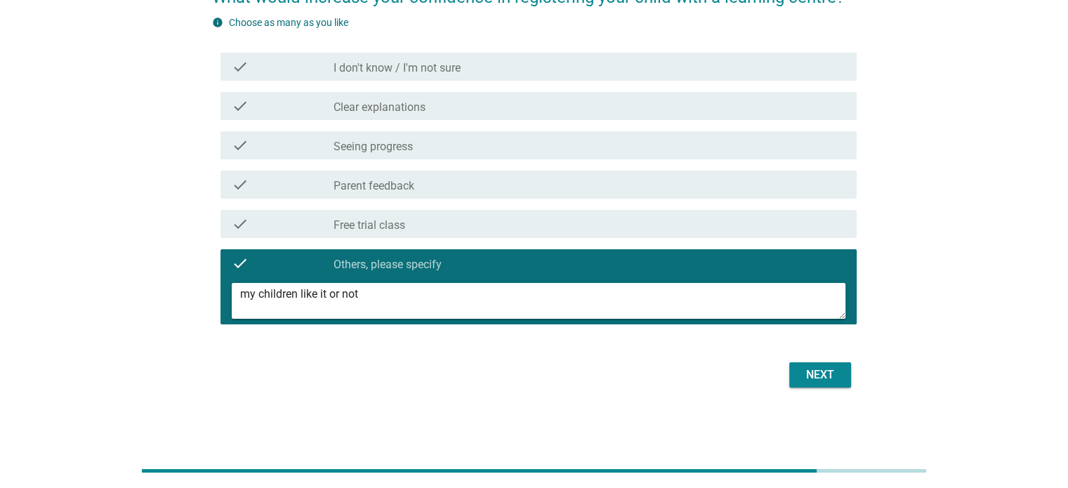
type textarea "my children like it or not"
click at [826, 371] on div "Next" at bounding box center [819, 374] width 39 height 17
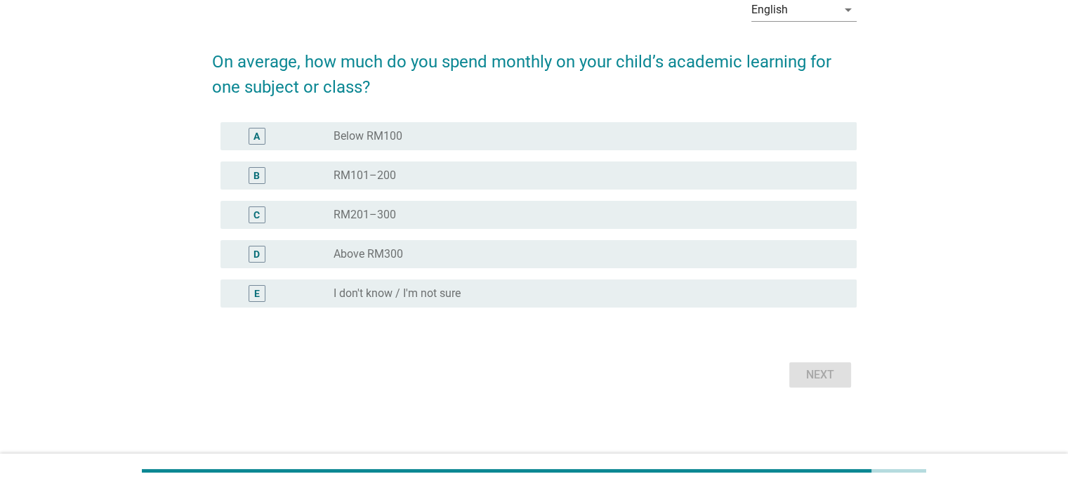
scroll to position [0, 0]
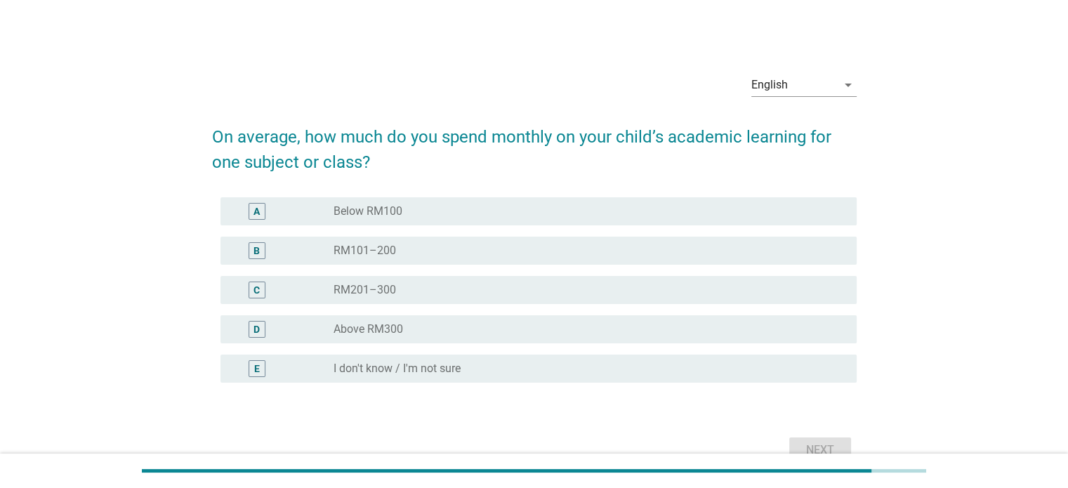
click at [490, 369] on div "radio_button_unchecked I don't know / I'm not sure" at bounding box center [583, 369] width 500 height 14
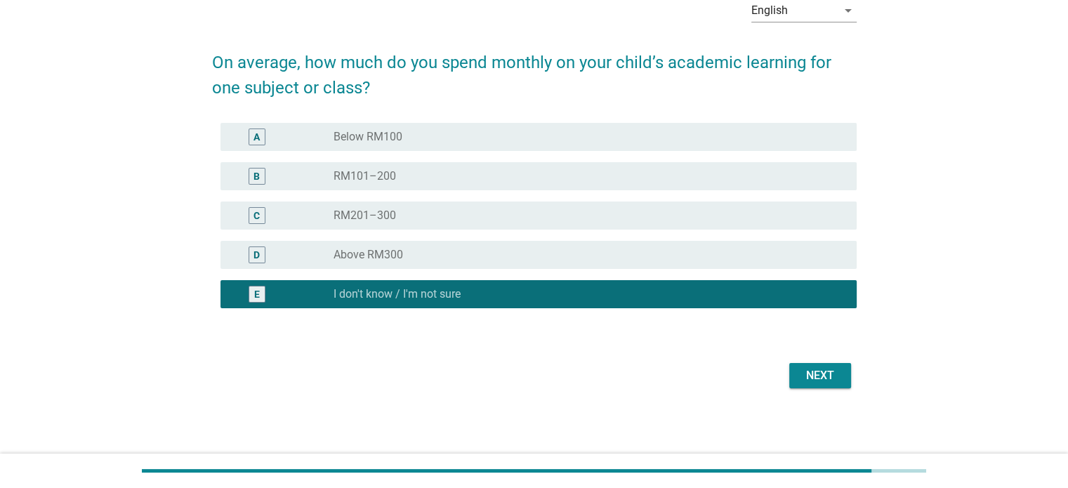
scroll to position [75, 0]
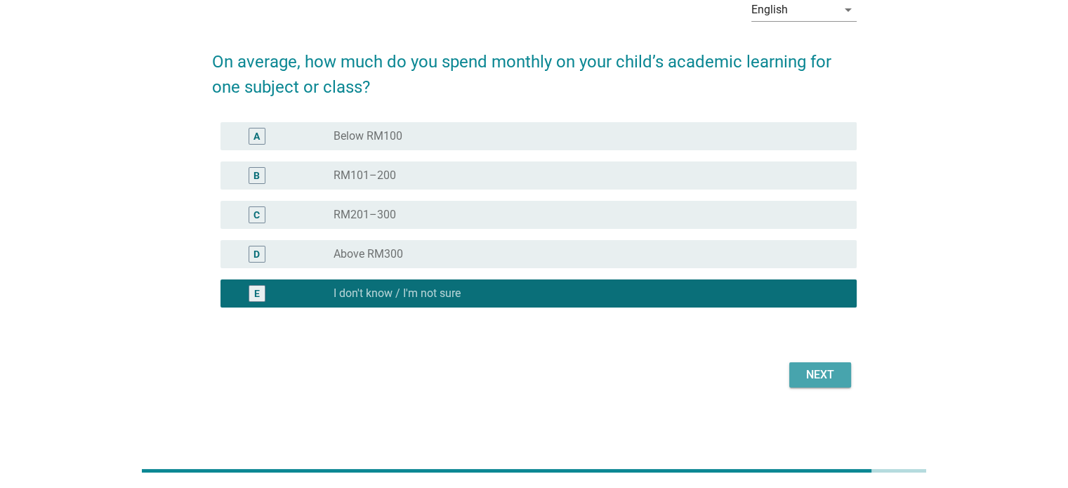
click at [809, 368] on div "Next" at bounding box center [819, 374] width 39 height 17
